Goal: Transaction & Acquisition: Book appointment/travel/reservation

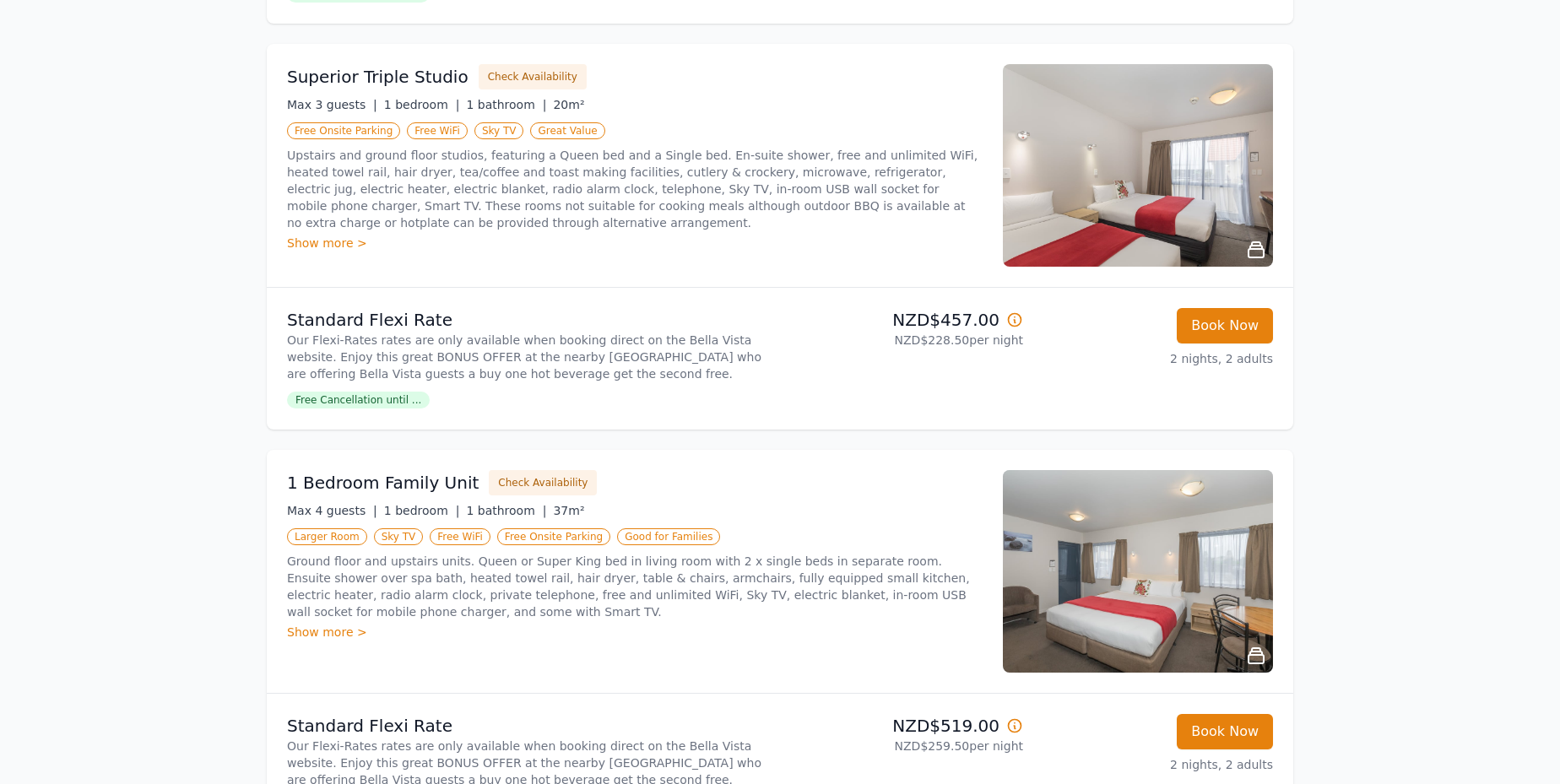
scroll to position [1059, 0]
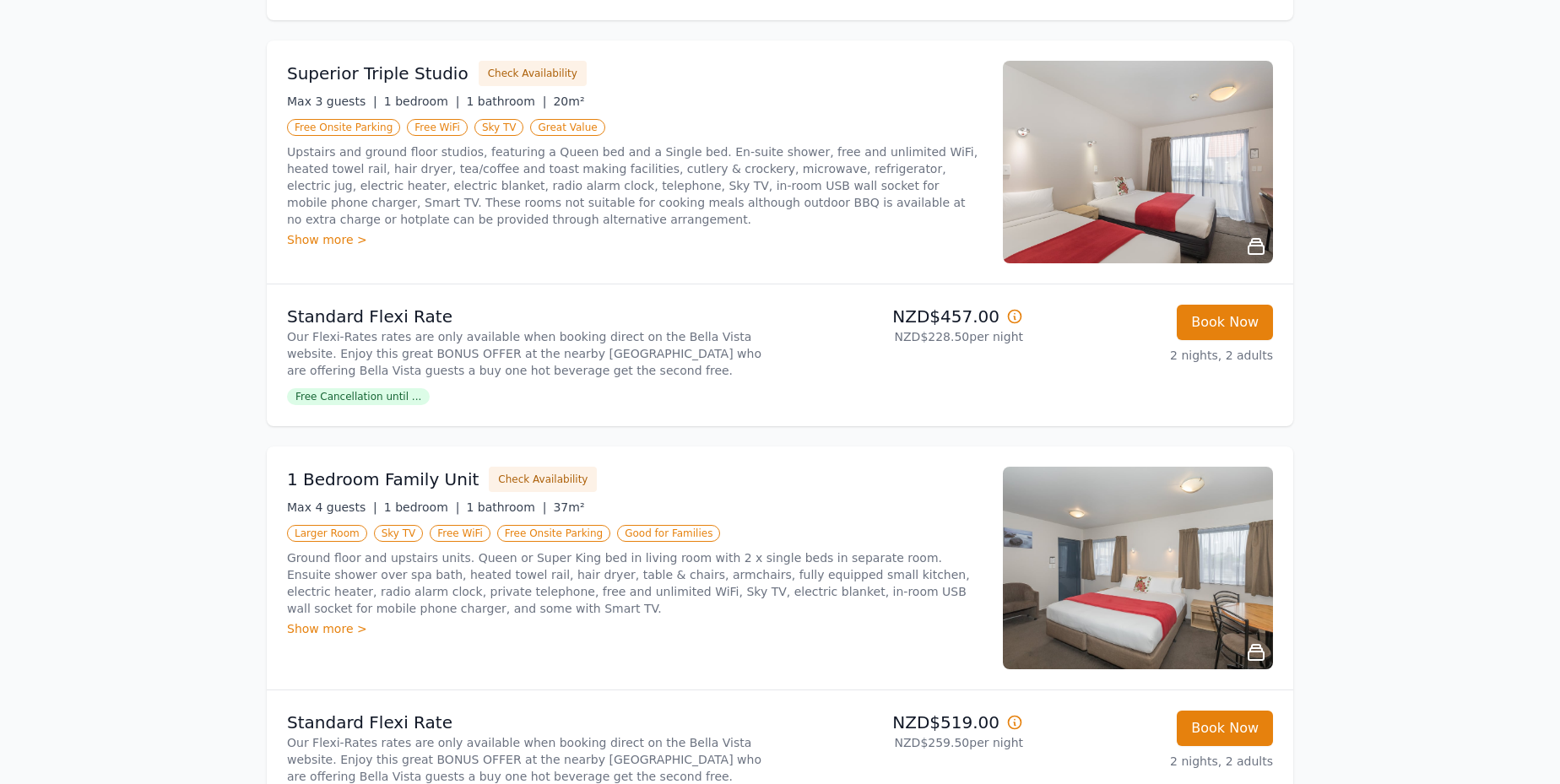
click at [1132, 585] on img at bounding box center [1137, 568] width 270 height 203
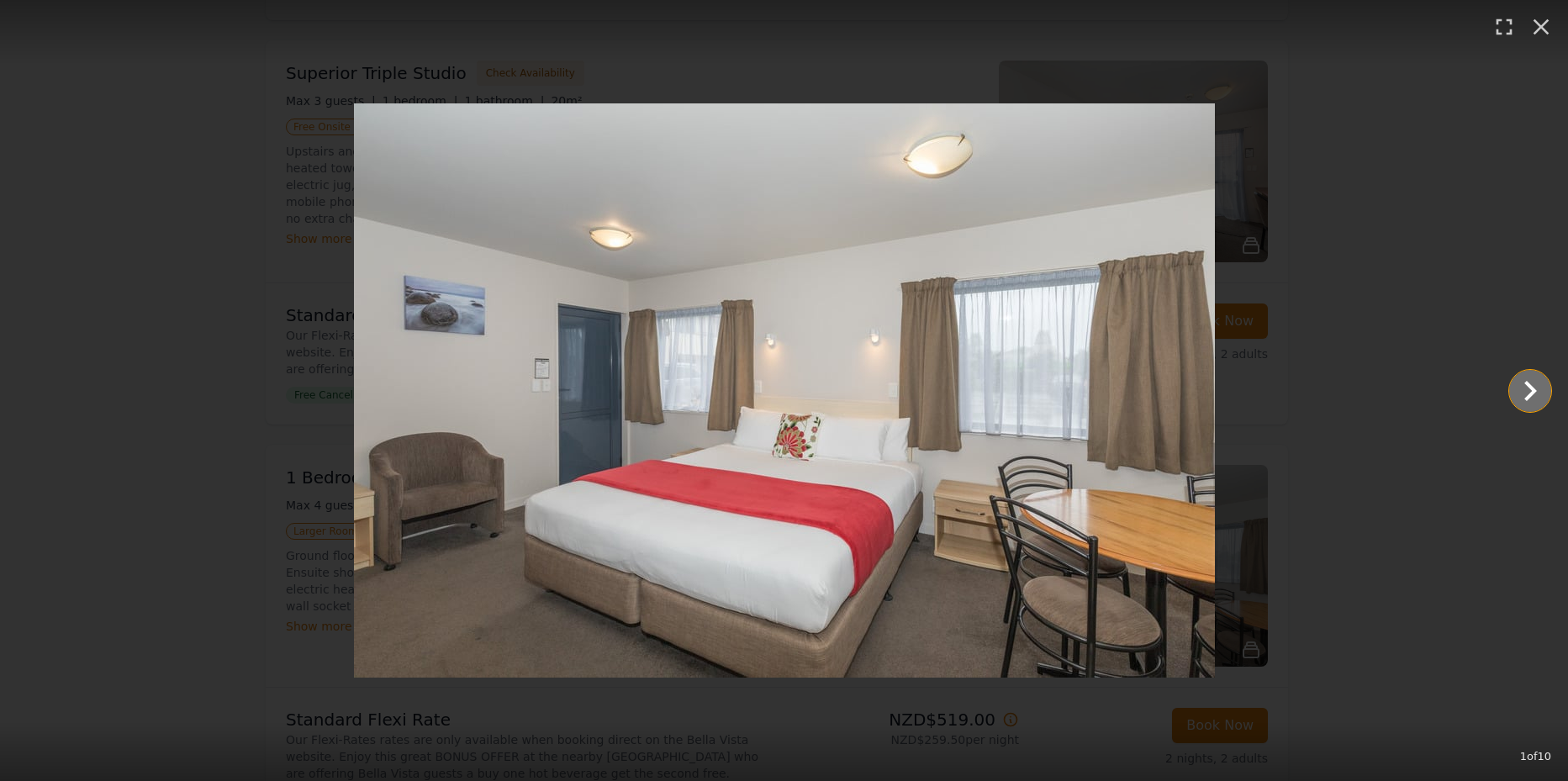
click at [1521, 383] on icon "Show slide 2 of 10" at bounding box center [1530, 391] width 41 height 41
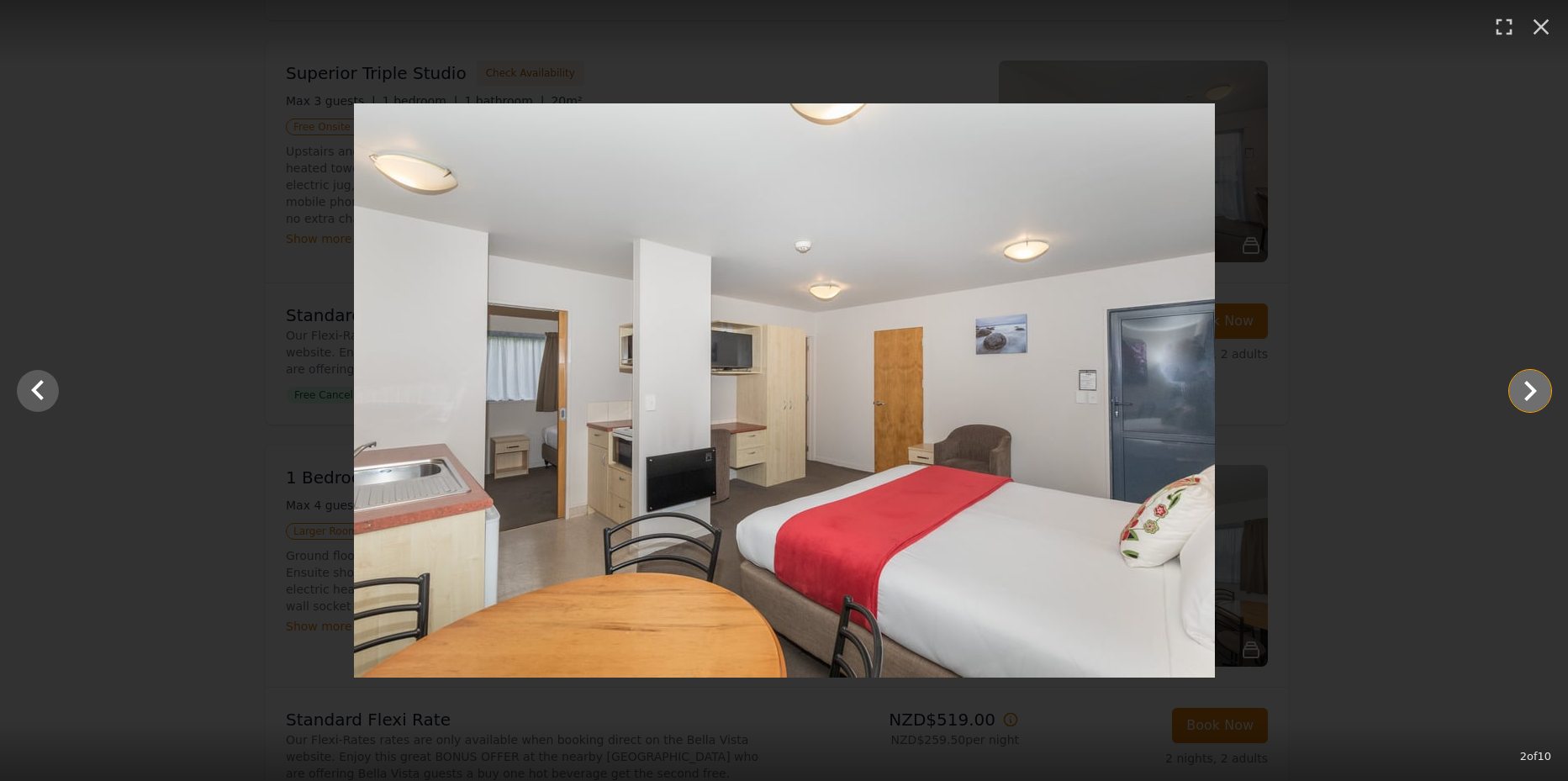
click at [1521, 383] on icon "Show slide 3 of 10" at bounding box center [1530, 391] width 41 height 41
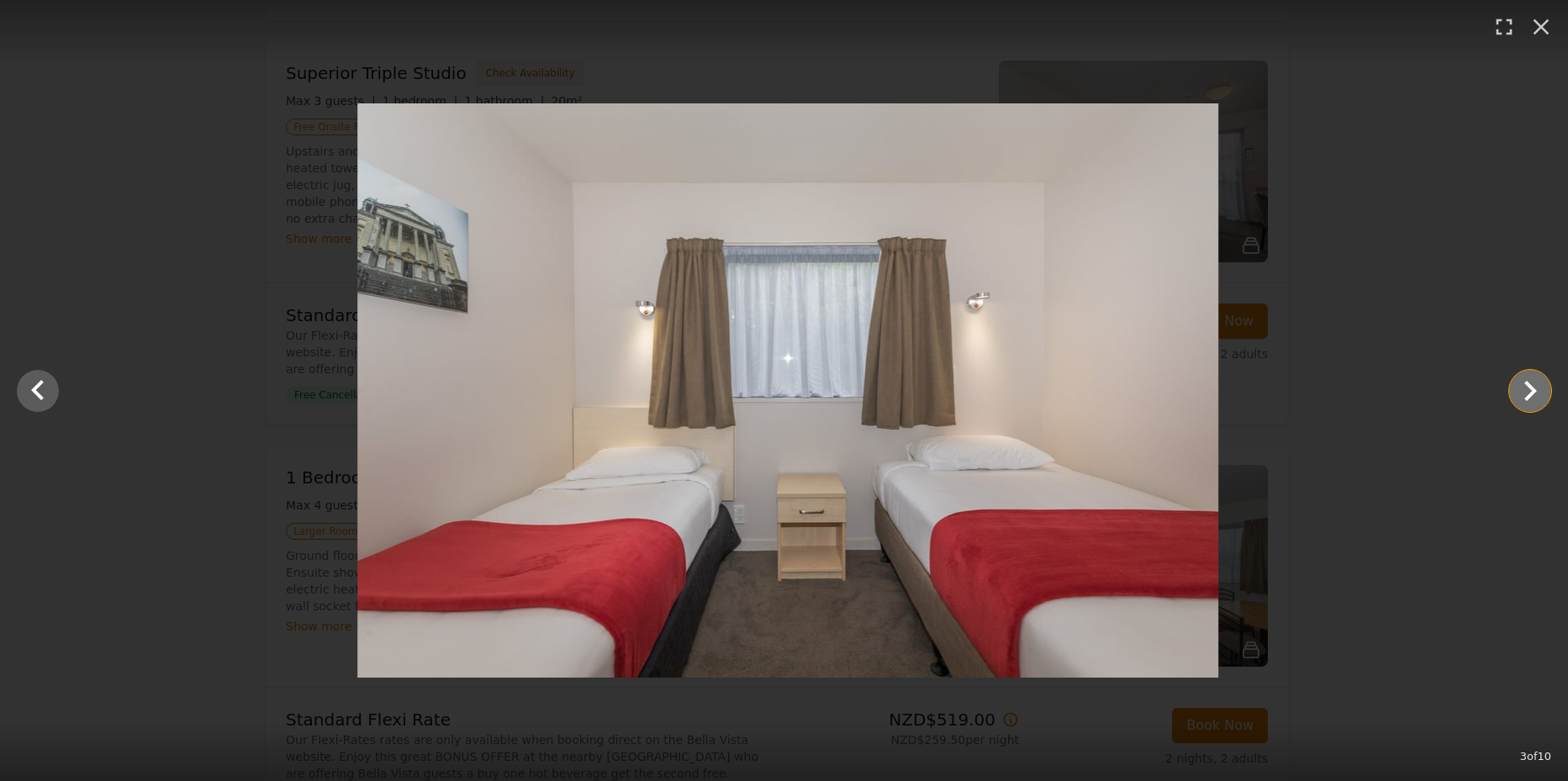
click at [1521, 383] on icon "Show slide 4 of 10" at bounding box center [1530, 391] width 41 height 41
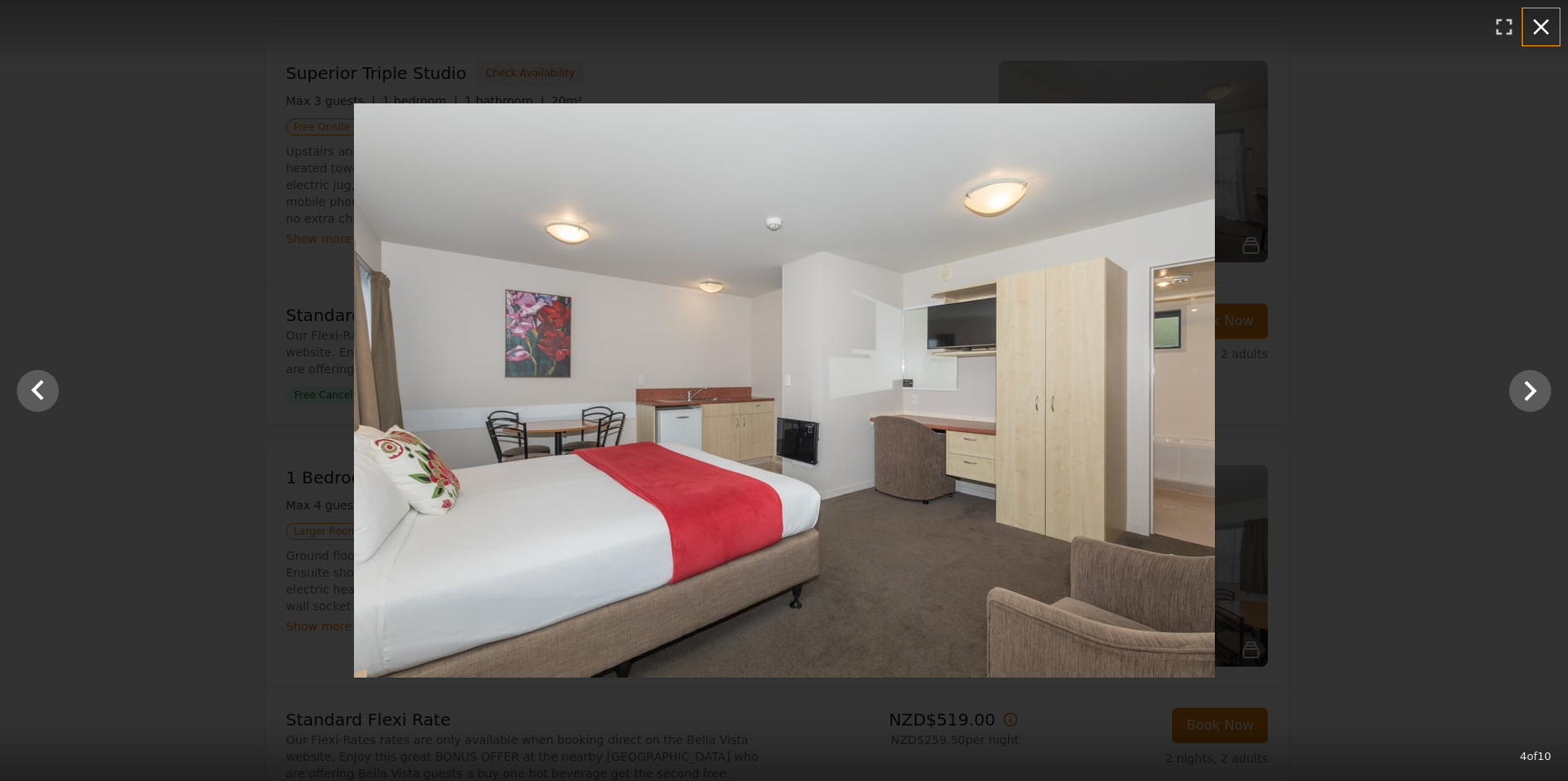
click at [1542, 26] on icon "button" at bounding box center [1542, 27] width 16 height 16
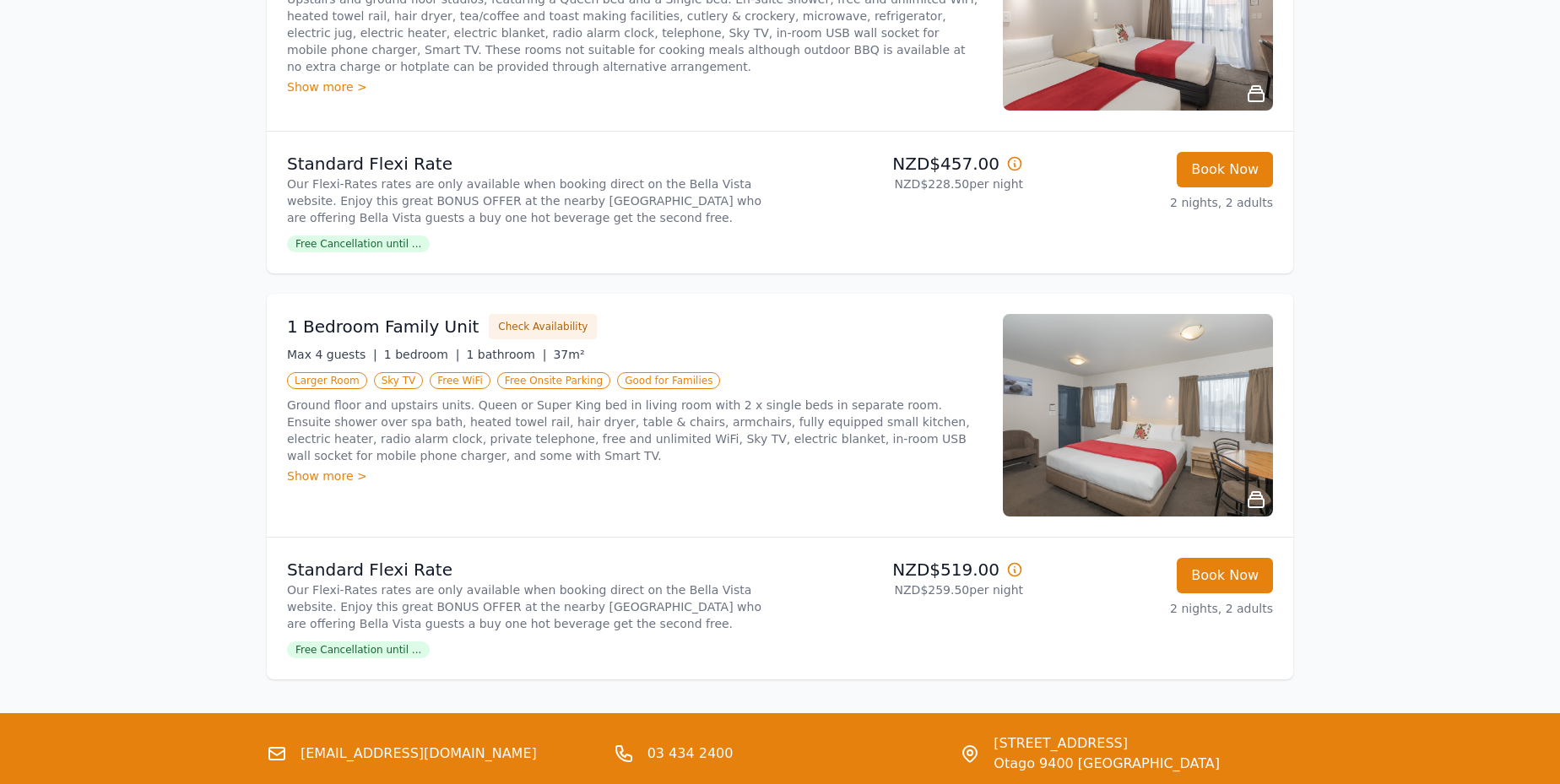
scroll to position [1221, 0]
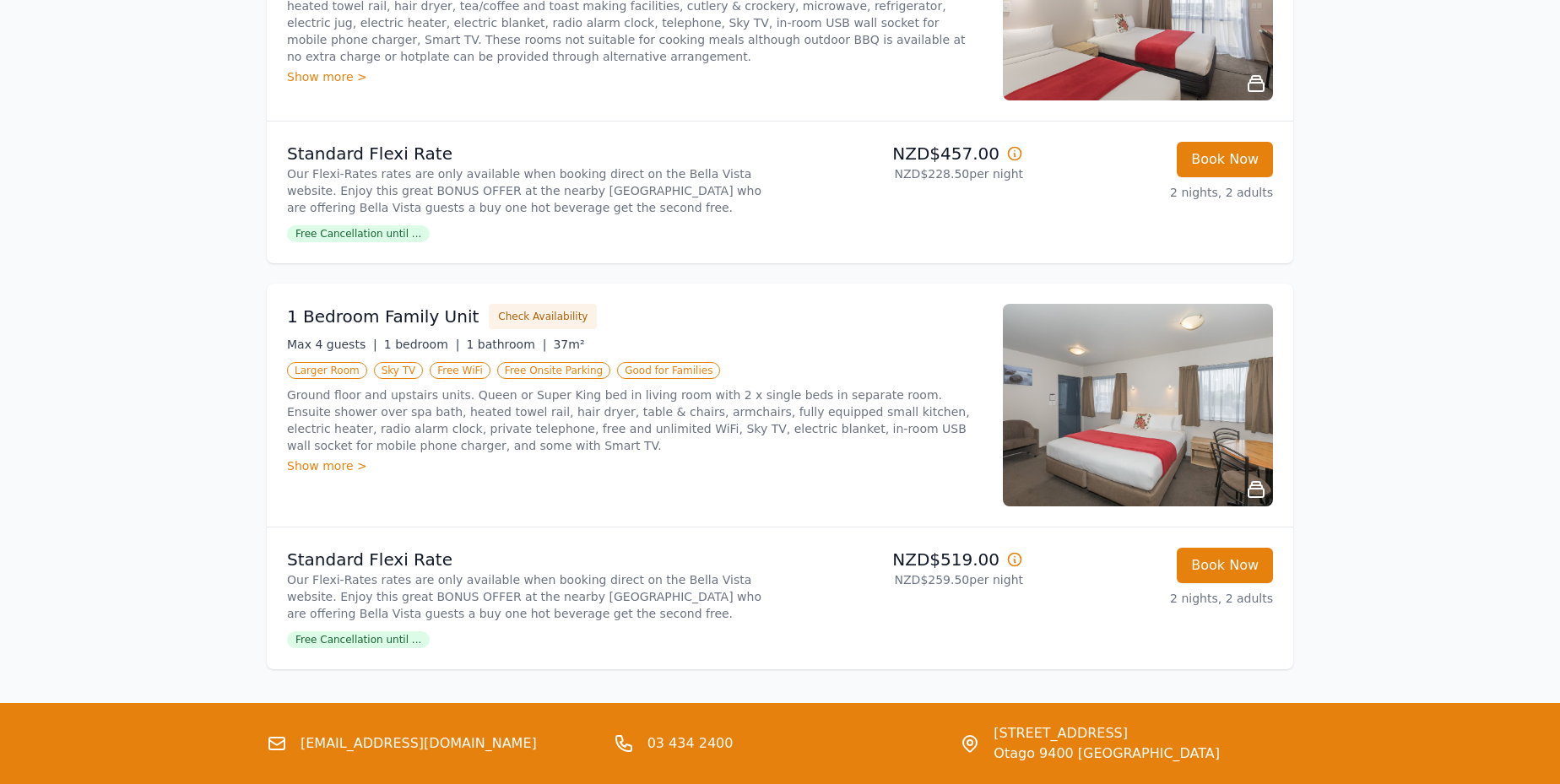
click at [363, 639] on span "Free Cancellation until ..." at bounding box center [359, 639] width 142 height 17
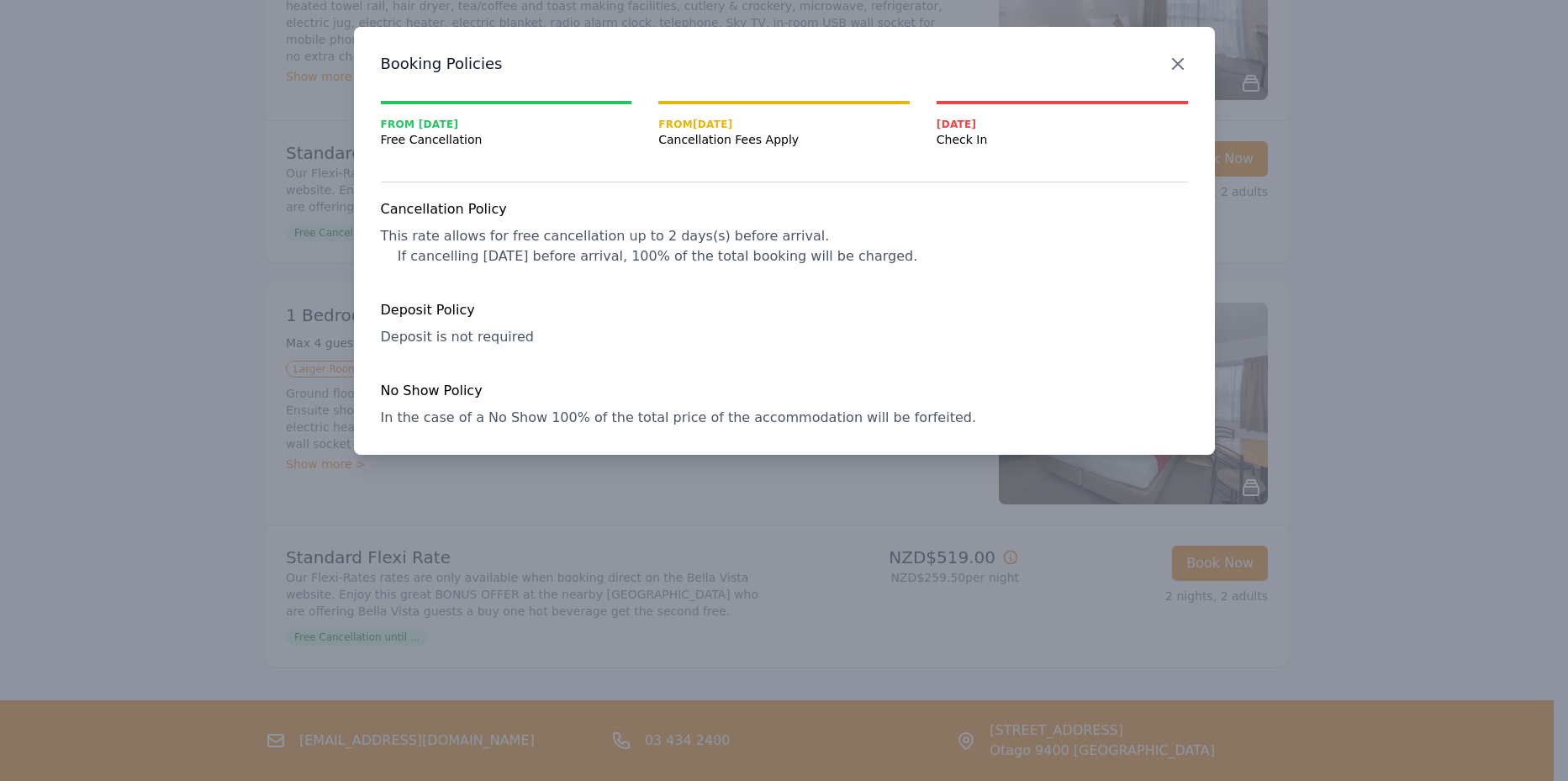
click at [1183, 57] on icon "button" at bounding box center [1178, 63] width 20 height 20
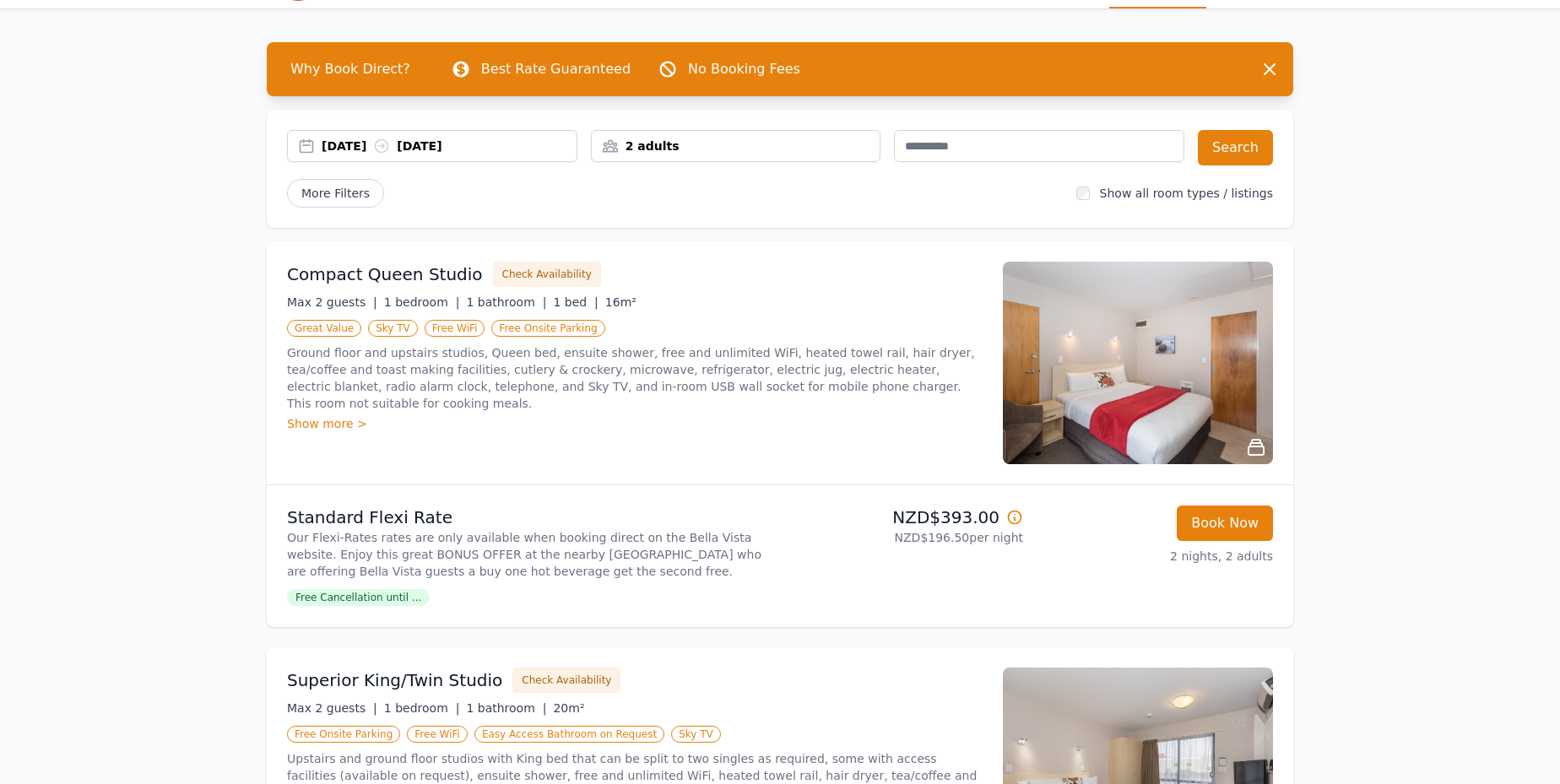
scroll to position [46, 0]
click at [655, 142] on div "2 adults" at bounding box center [736, 145] width 288 height 17
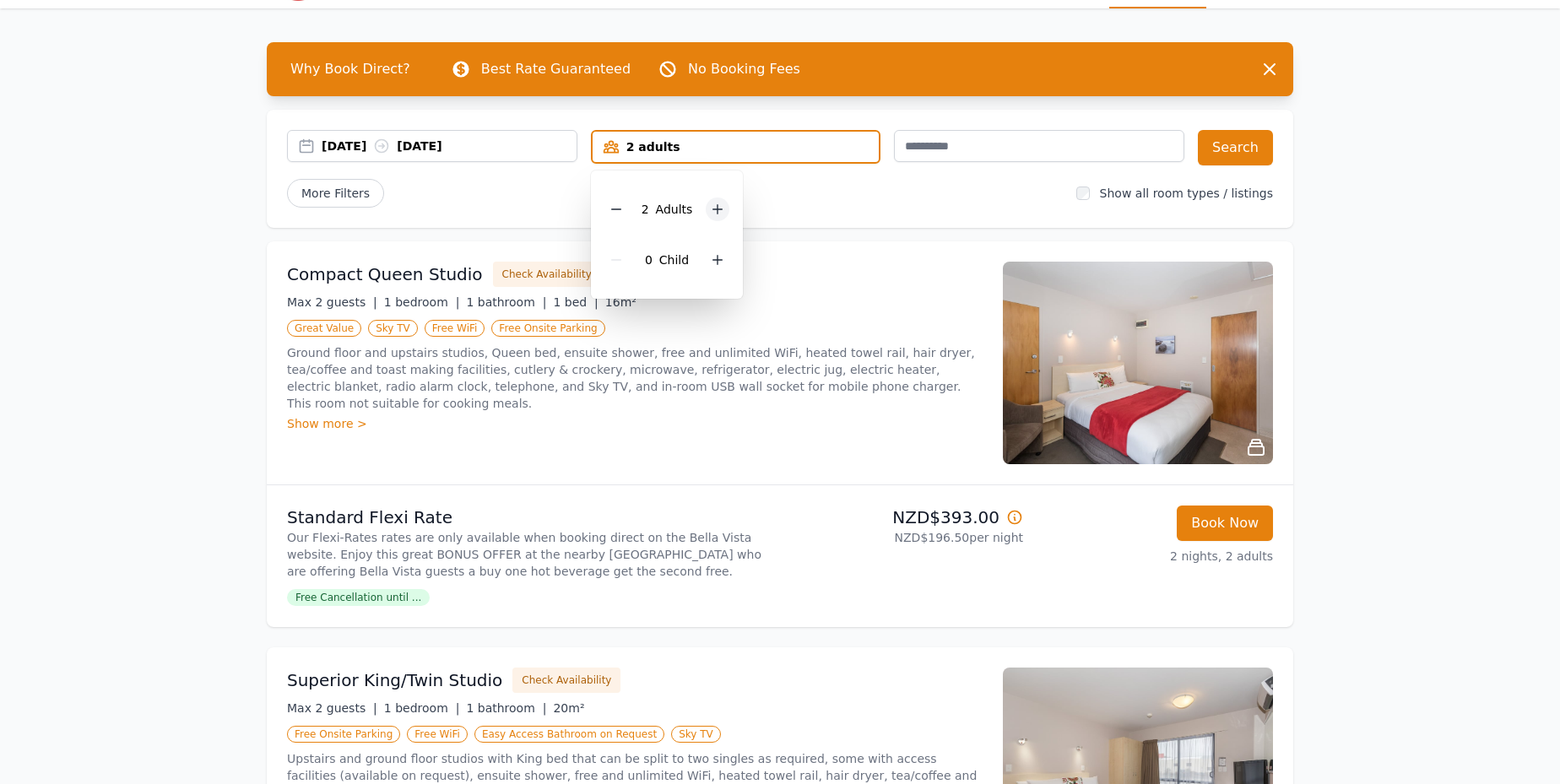
click at [716, 211] on icon at bounding box center [718, 210] width 10 height 10
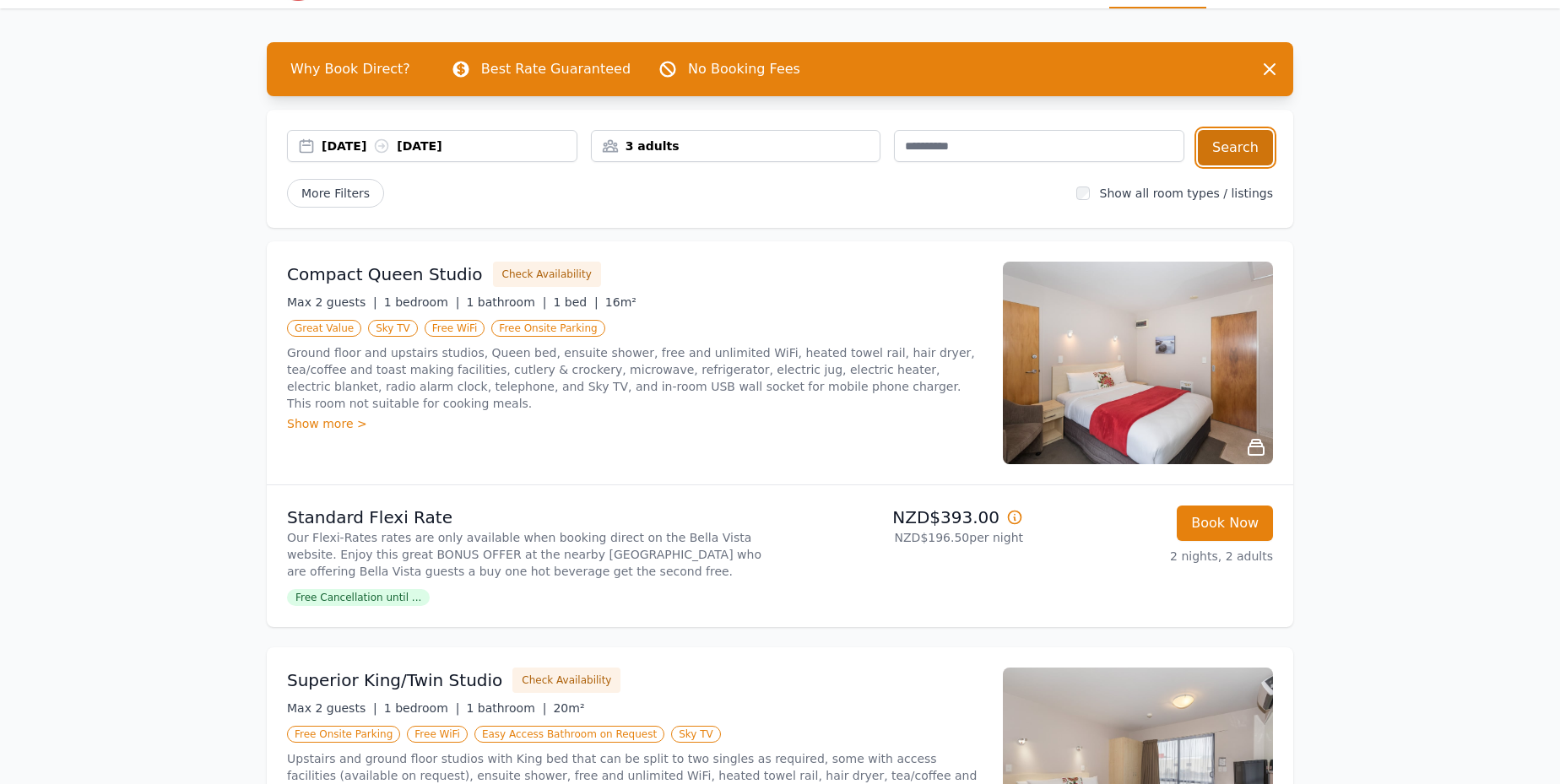
click at [1256, 144] on button "Search" at bounding box center [1236, 147] width 75 height 35
